Goal: Task Accomplishment & Management: Use online tool/utility

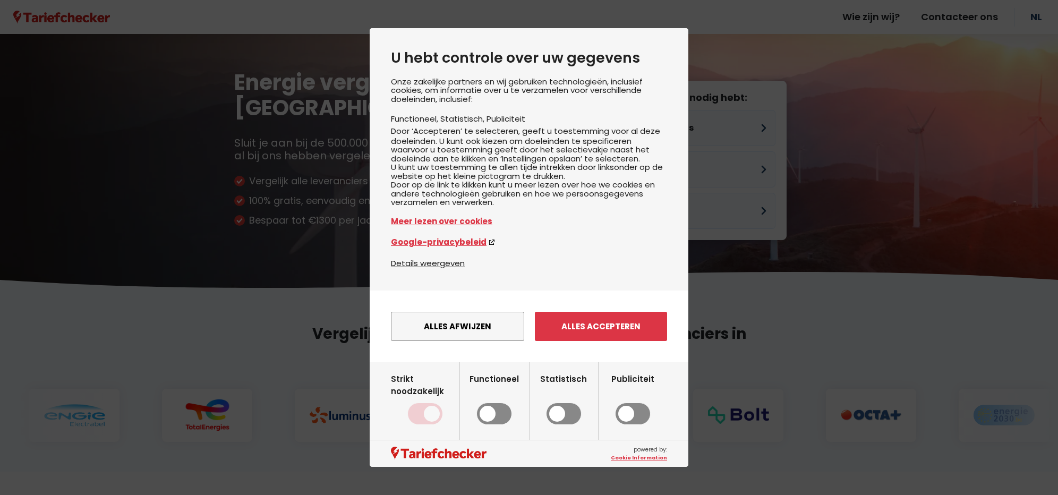
click at [641, 125] on div "Onze zakelijke partners en wij gebruiken technologieën, inclusief cookies, om i…" at bounding box center [529, 167] width 276 height 179
click at [449, 337] on button "Alles afwijzen" at bounding box center [457, 326] width 133 height 29
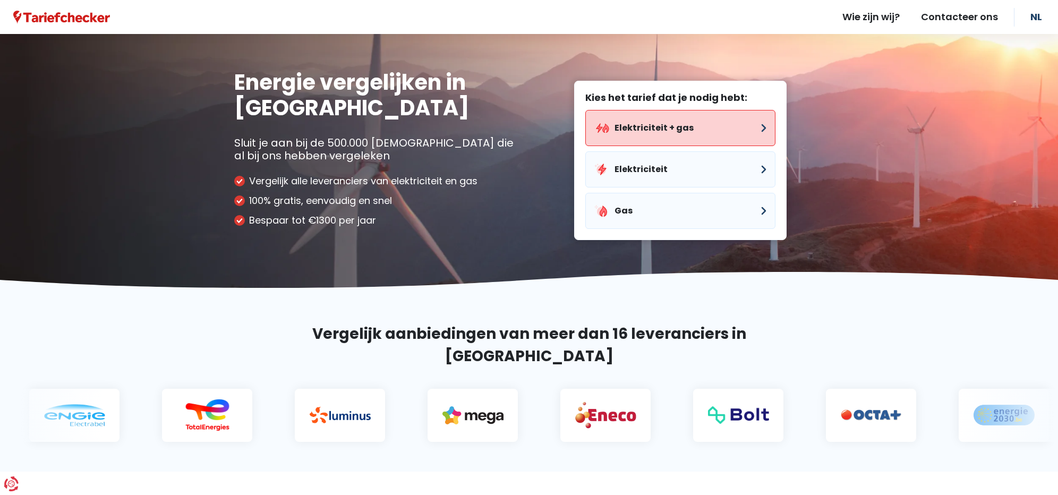
click at [629, 124] on button "Elektriciteit + gas" at bounding box center [680, 128] width 190 height 36
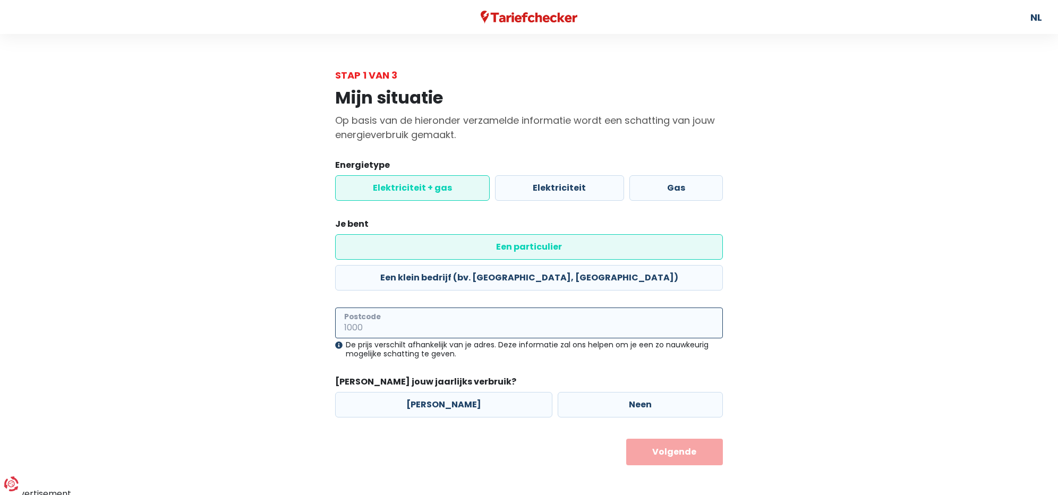
click at [380, 307] on input "Postcode" at bounding box center [529, 322] width 388 height 31
type input "9820"
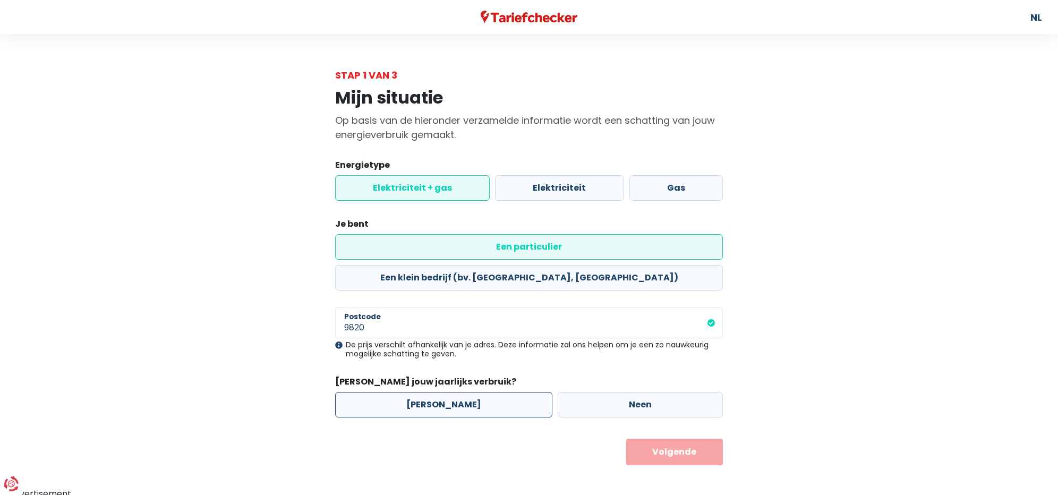
drag, startPoint x: 431, startPoint y: 369, endPoint x: 436, endPoint y: 368, distance: 5.4
click at [431, 392] on label "[PERSON_NAME]" at bounding box center [443, 404] width 217 height 25
click at [431, 392] on input "[PERSON_NAME]" at bounding box center [443, 404] width 217 height 25
radio input "true"
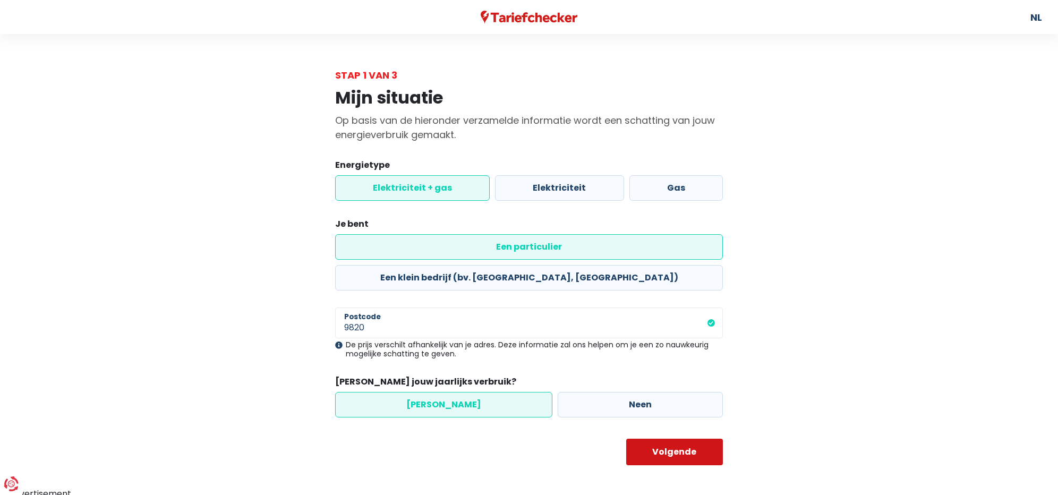
click at [643, 439] on button "Volgende" at bounding box center [674, 452] width 97 height 27
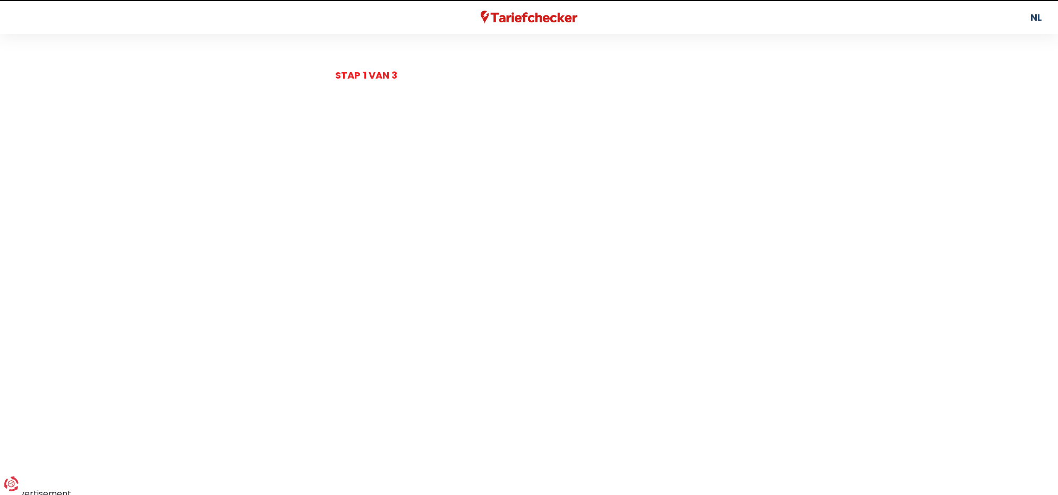
select select
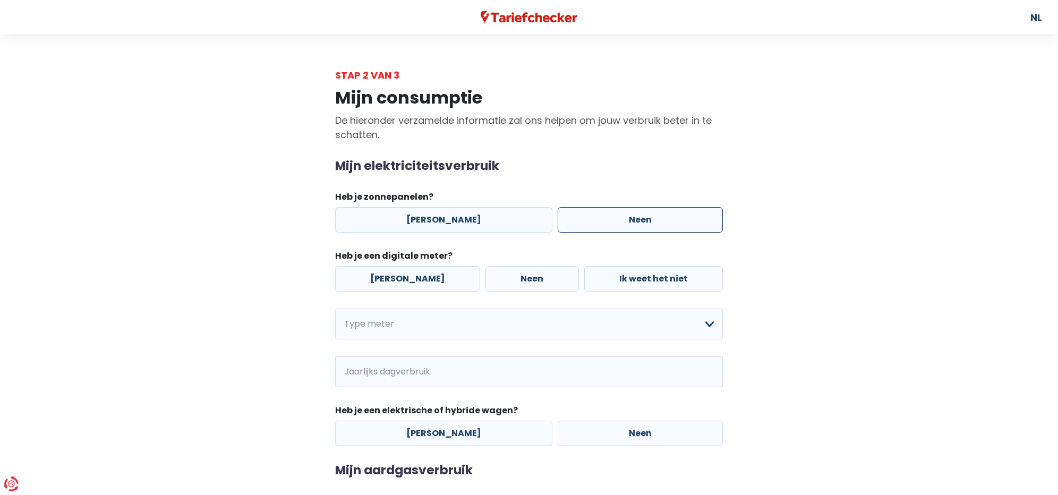
click at [580, 215] on label "Neen" at bounding box center [639, 219] width 165 height 25
click at [580, 215] on input "Neen" at bounding box center [639, 219] width 165 height 25
radio input "true"
click at [400, 281] on label "[PERSON_NAME]" at bounding box center [407, 278] width 145 height 25
click at [400, 281] on input "[PERSON_NAME]" at bounding box center [407, 278] width 145 height 25
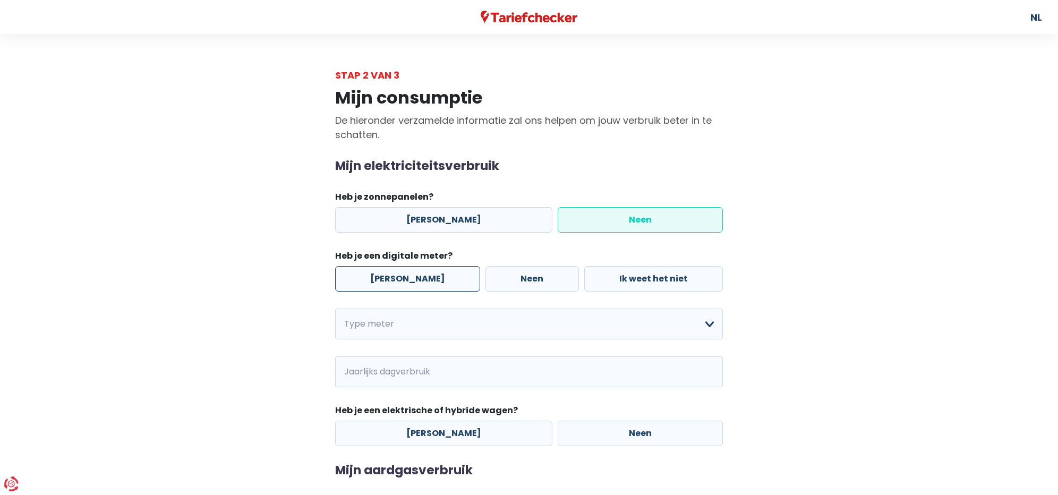
radio input "true"
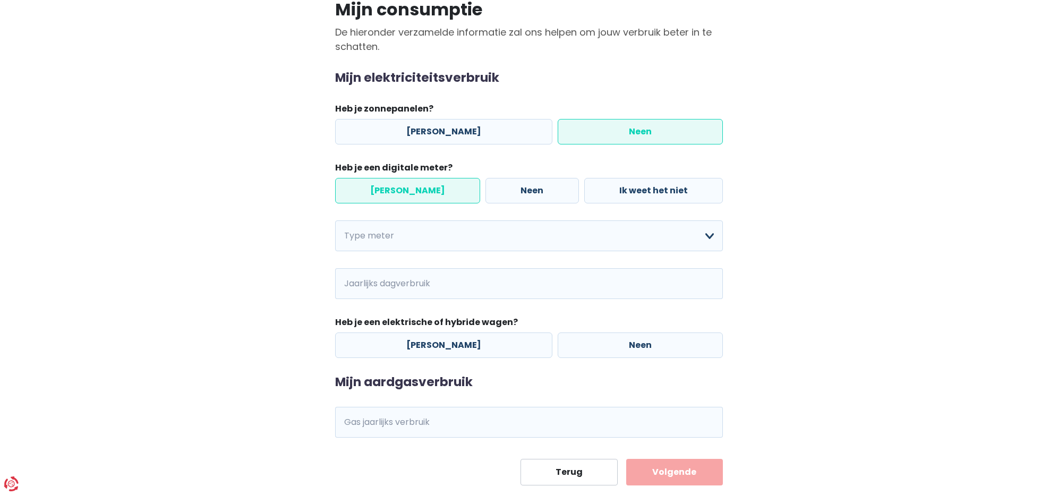
scroll to position [91, 0]
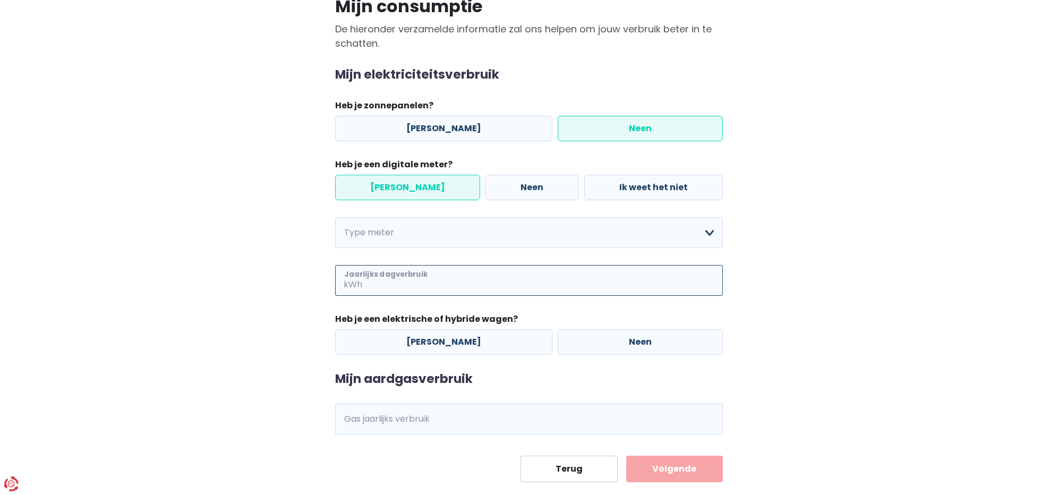
click at [540, 283] on input "Jaarlijks dagverbruik" at bounding box center [543, 280] width 358 height 31
type input "1000"
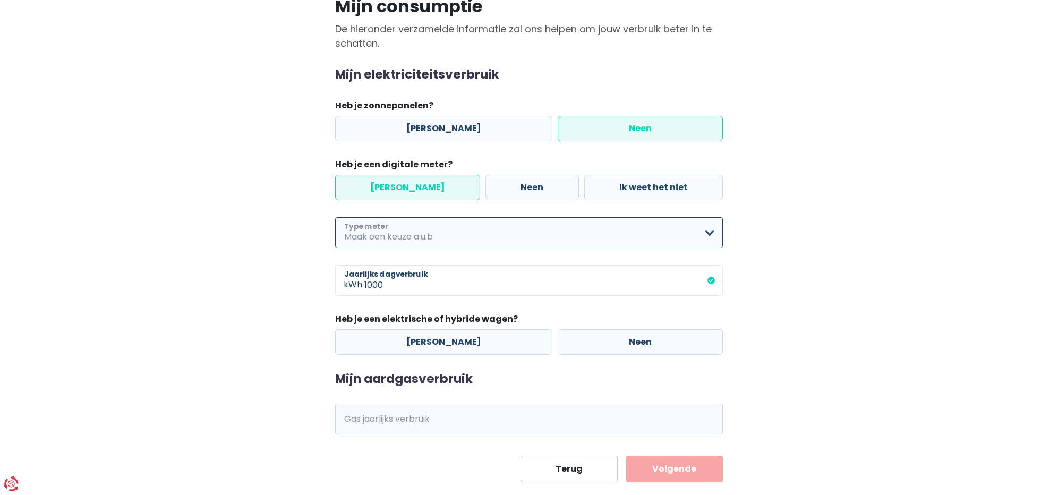
select select "day_night_bi_hourly"
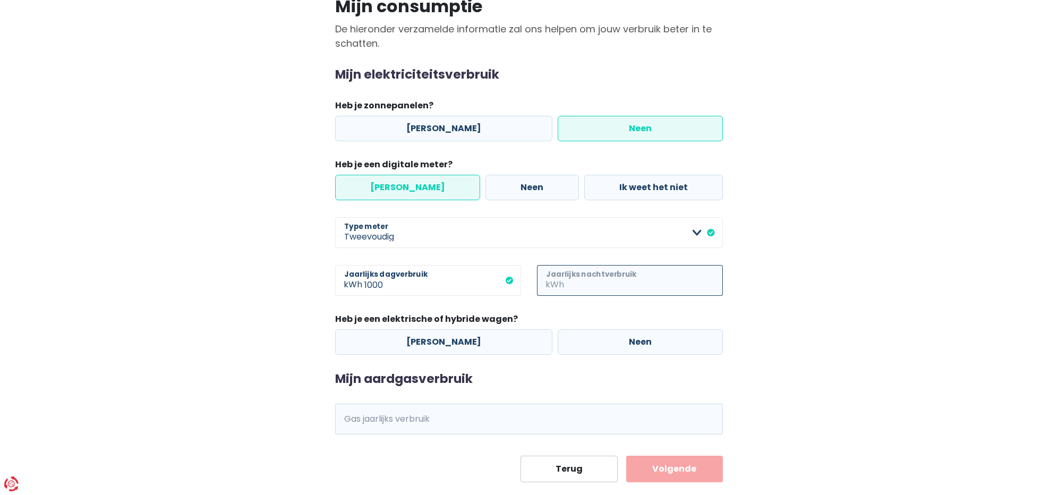
click at [579, 280] on input "Jaarlijks nachtverbruik" at bounding box center [644, 280] width 157 height 31
type input "1500"
click at [605, 341] on label "Neen" at bounding box center [639, 341] width 165 height 25
click at [605, 341] on input "Neen" at bounding box center [639, 341] width 165 height 25
radio input "true"
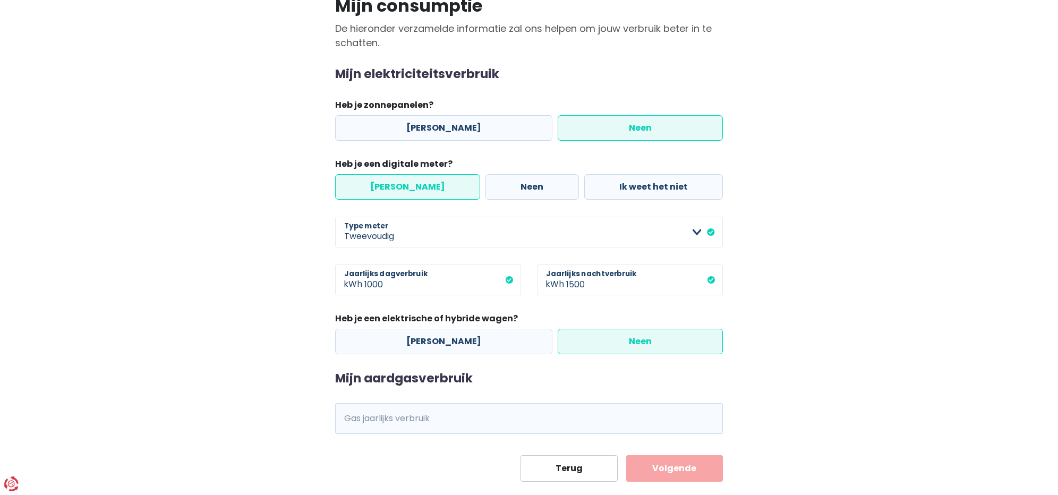
scroll to position [92, 0]
click at [398, 420] on input "Gas jaarlijks verbruik" at bounding box center [543, 418] width 358 height 31
type input "20000"
click at [675, 469] on button "Volgende" at bounding box center [674, 468] width 97 height 27
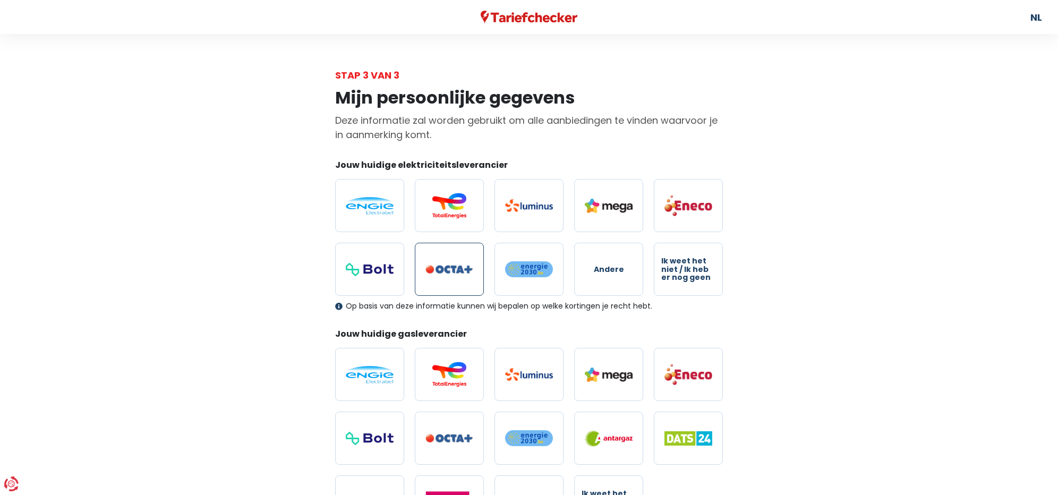
click at [462, 269] on img at bounding box center [449, 269] width 48 height 9
click at [462, 269] on input "radio" at bounding box center [449, 269] width 69 height 53
radio input "true"
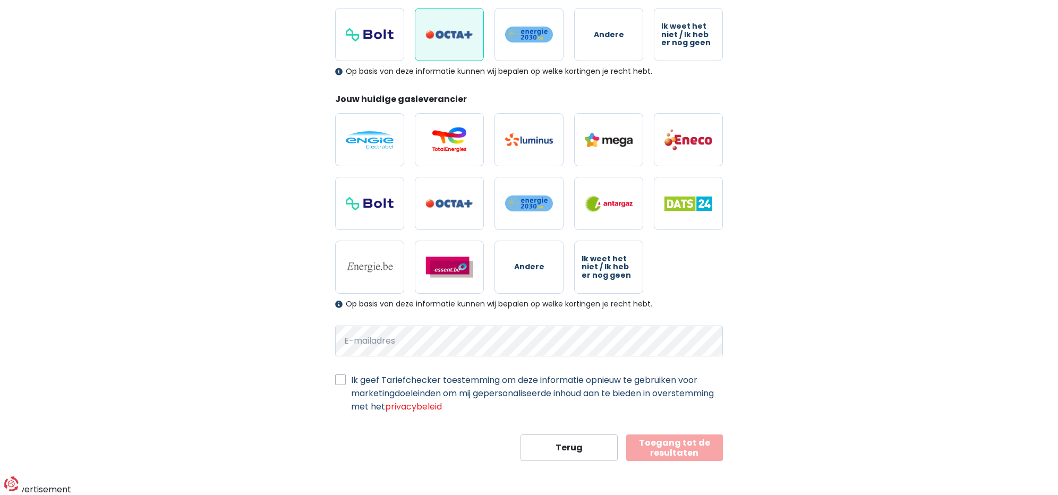
scroll to position [234, 0]
click at [670, 444] on button "Toegang tot de resultaten" at bounding box center [674, 448] width 97 height 27
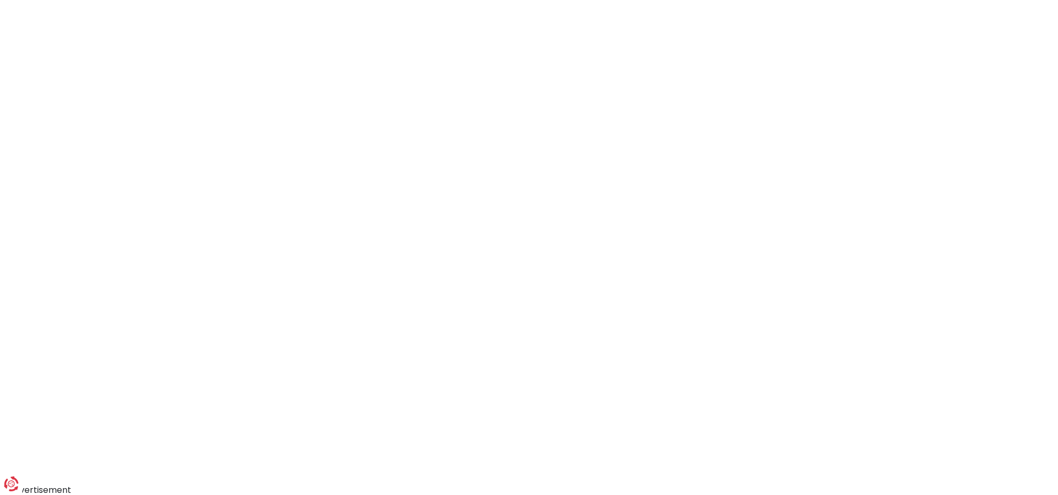
scroll to position [92, 0]
select select "day_night_bi_hourly"
